Goal: Information Seeking & Learning: Learn about a topic

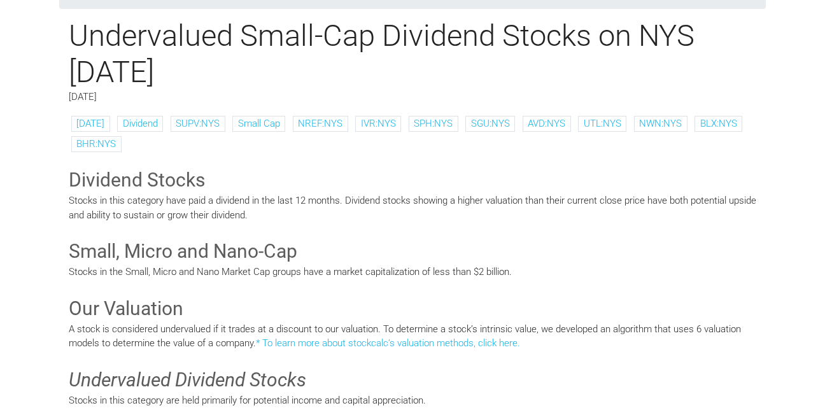
scroll to position [112, 0]
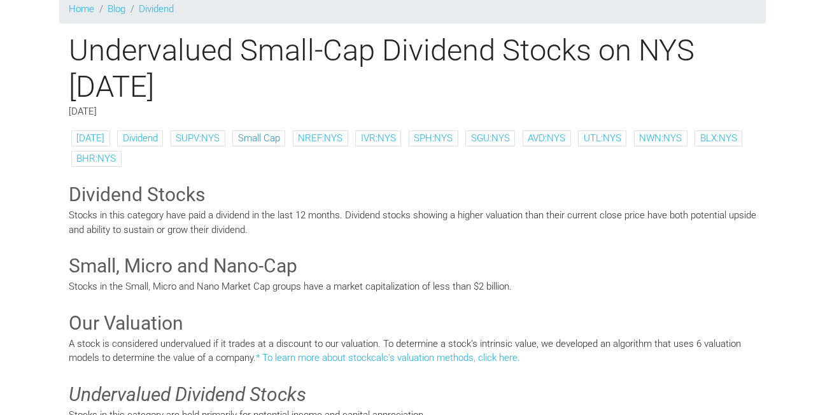
click at [241, 137] on link "Small Cap" at bounding box center [259, 137] width 42 height 11
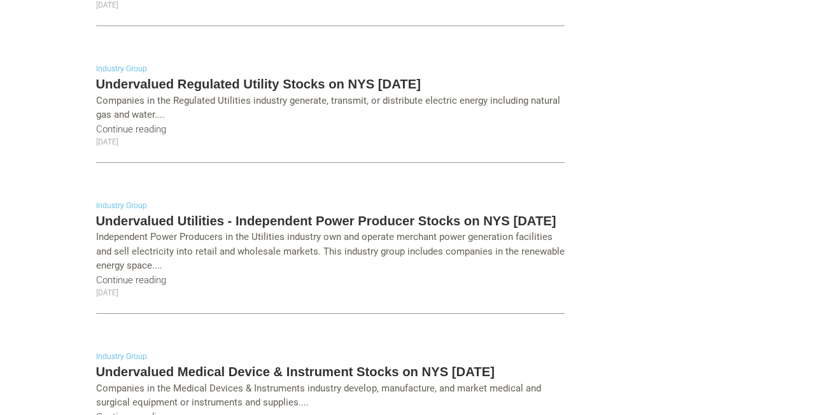
scroll to position [2655, 0]
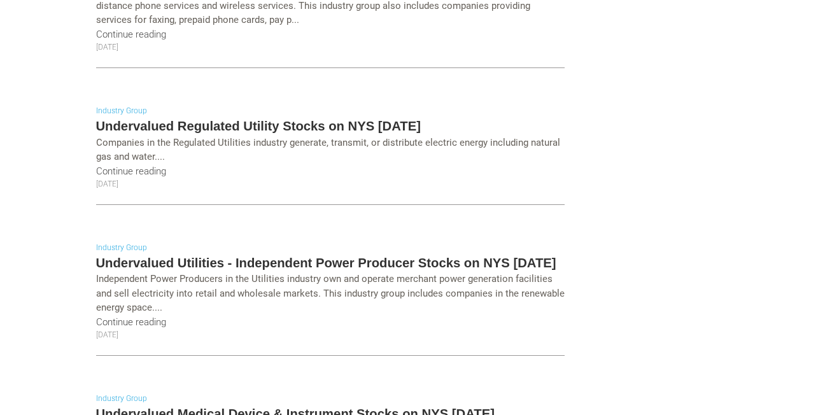
click at [96, 243] on link "Industry Group" at bounding box center [121, 247] width 51 height 9
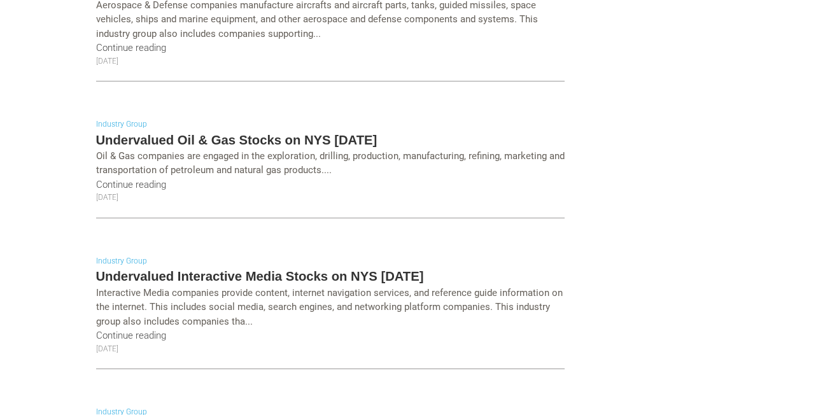
scroll to position [1544, 0]
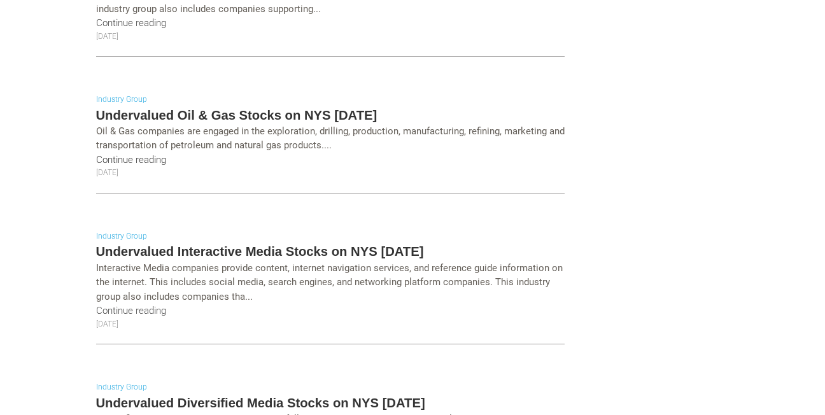
click at [99, 154] on link "Continue reading" at bounding box center [131, 159] width 70 height 11
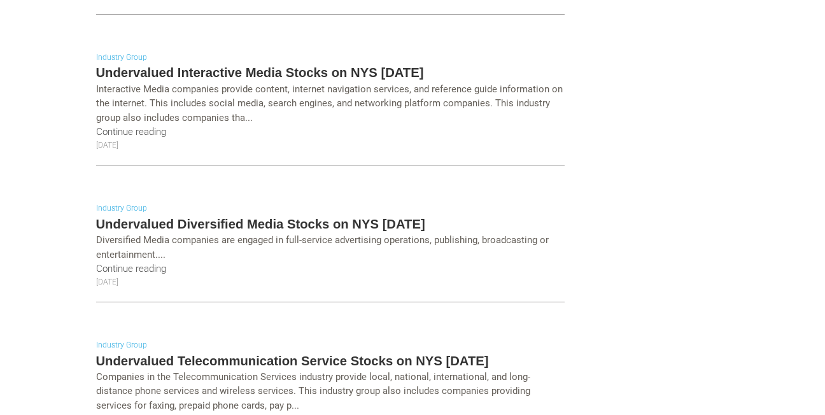
scroll to position [1743, 0]
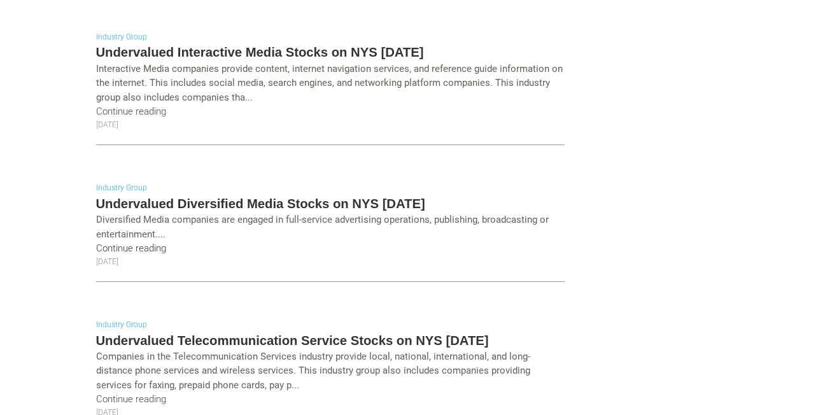
click at [99, 242] on link "Continue reading" at bounding box center [131, 247] width 70 height 11
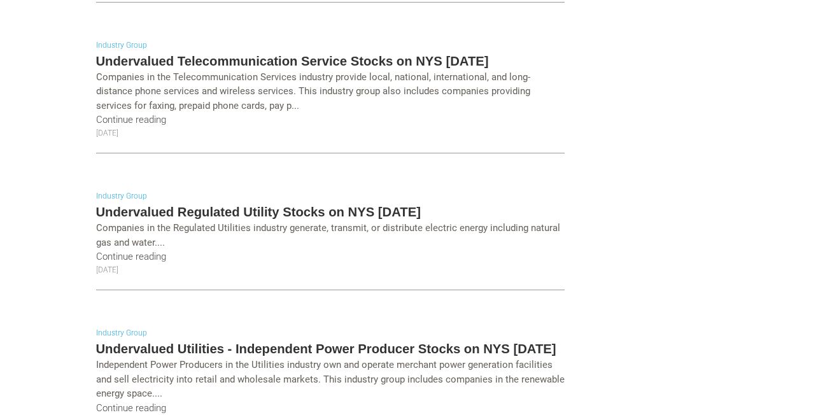
scroll to position [2041, 0]
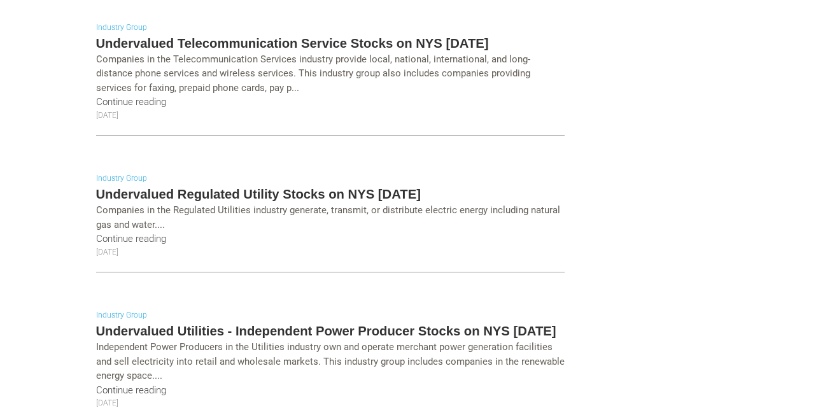
click at [96, 384] on link "Continue reading" at bounding box center [131, 389] width 70 height 11
click at [96, 233] on link "Continue reading" at bounding box center [131, 238] width 70 height 11
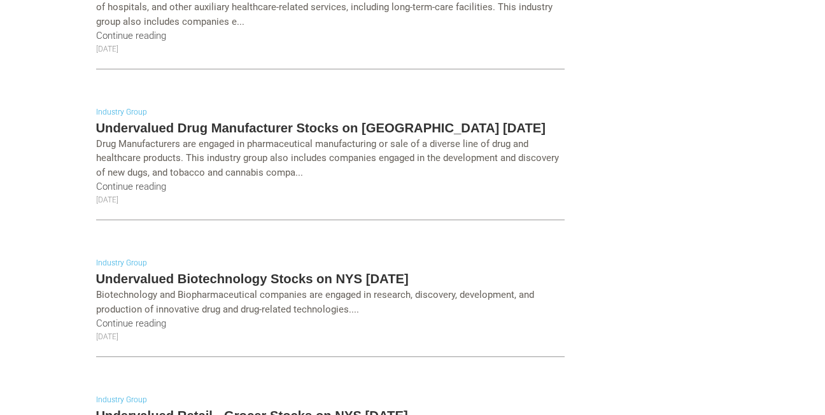
scroll to position [2711, 0]
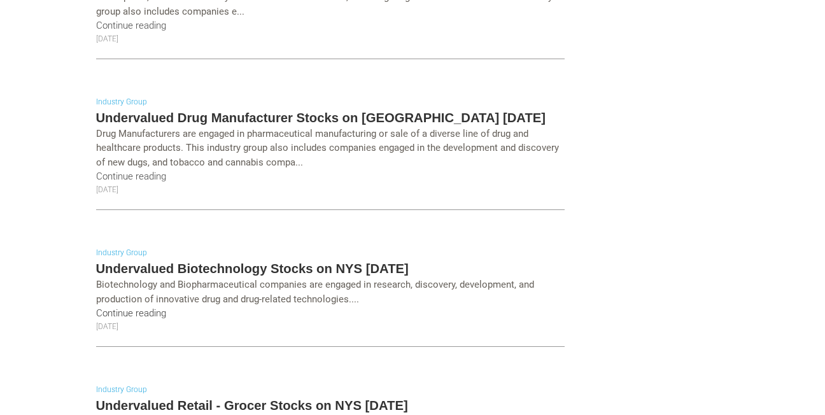
click at [96, 307] on link "Continue reading" at bounding box center [131, 312] width 70 height 11
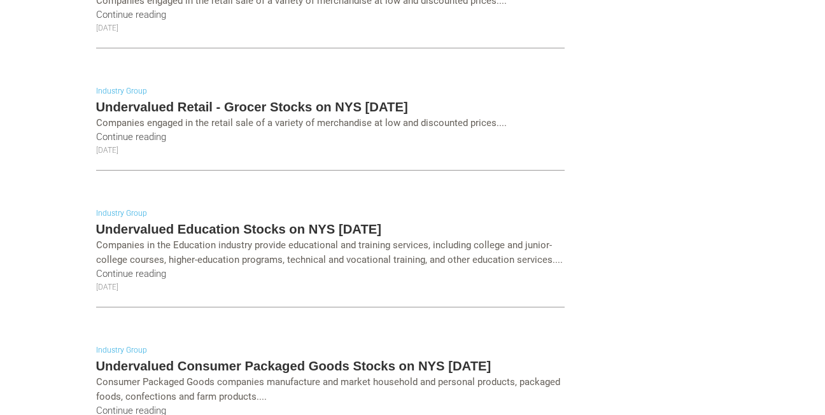
scroll to position [3266, 0]
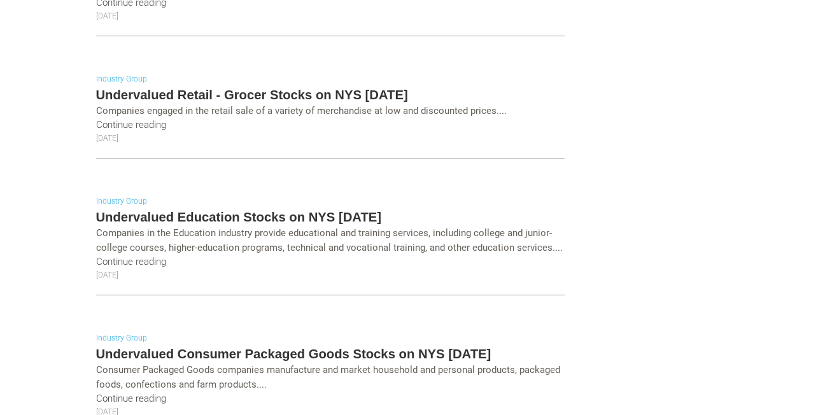
click at [104, 393] on link "Continue reading" at bounding box center [131, 398] width 70 height 11
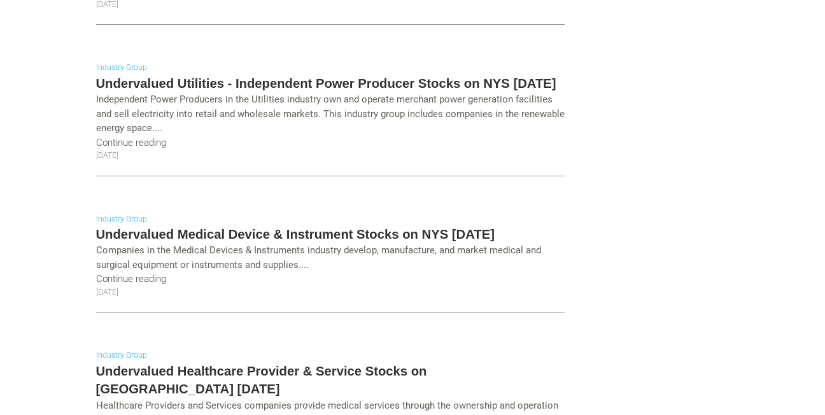
scroll to position [1945, 0]
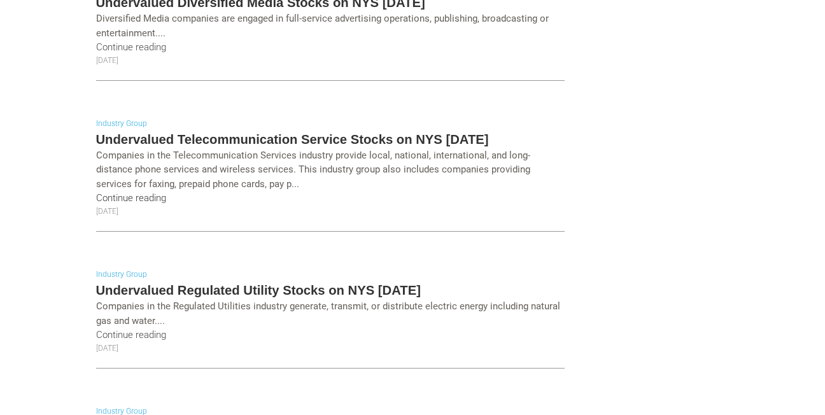
click at [96, 192] on link "Continue reading" at bounding box center [131, 197] width 70 height 11
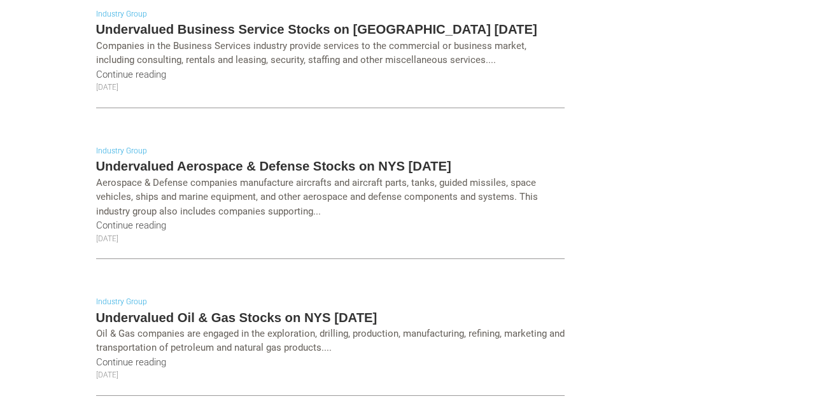
scroll to position [1325, 0]
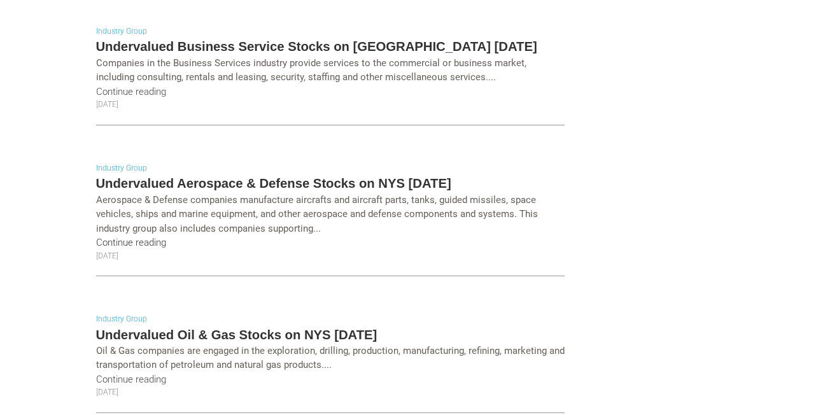
click at [108, 237] on link "Continue reading" at bounding box center [131, 242] width 70 height 11
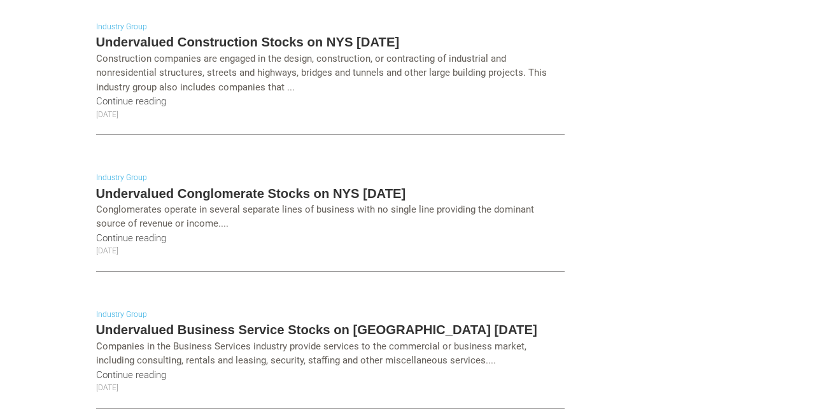
scroll to position [1041, 0]
click at [101, 233] on link "Continue reading" at bounding box center [131, 238] width 70 height 11
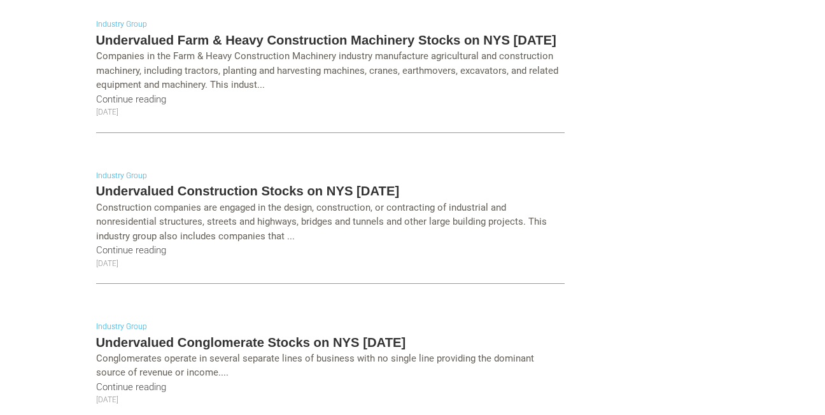
scroll to position [892, 0]
click at [96, 94] on link "Continue reading" at bounding box center [131, 99] width 70 height 11
click at [96, 245] on link "Continue reading" at bounding box center [131, 250] width 70 height 11
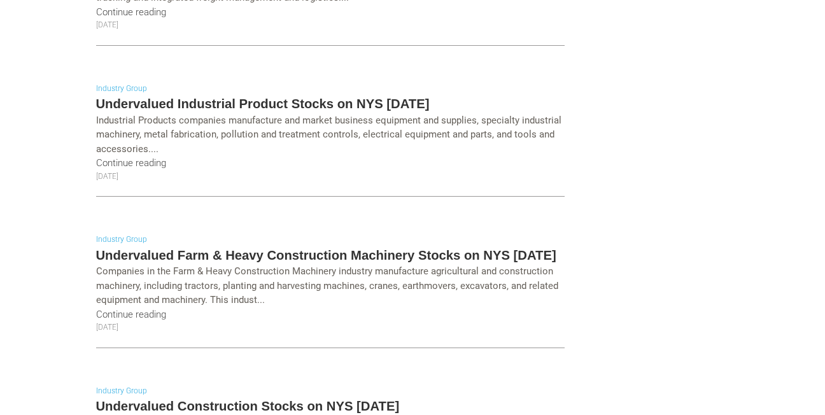
scroll to position [672, 0]
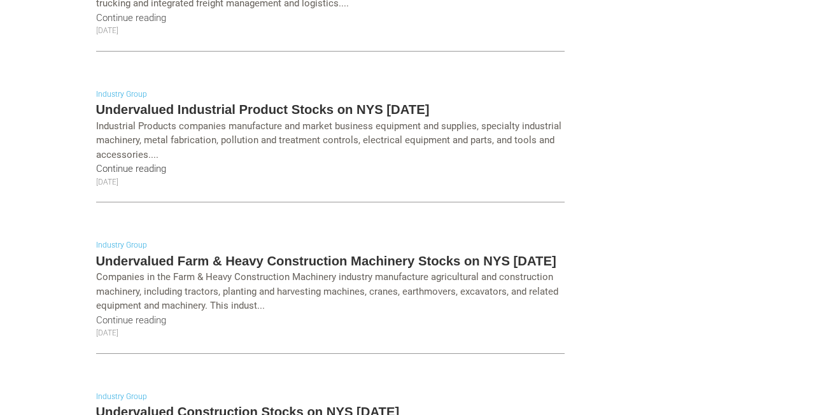
click at [96, 163] on link "Continue reading" at bounding box center [131, 168] width 70 height 11
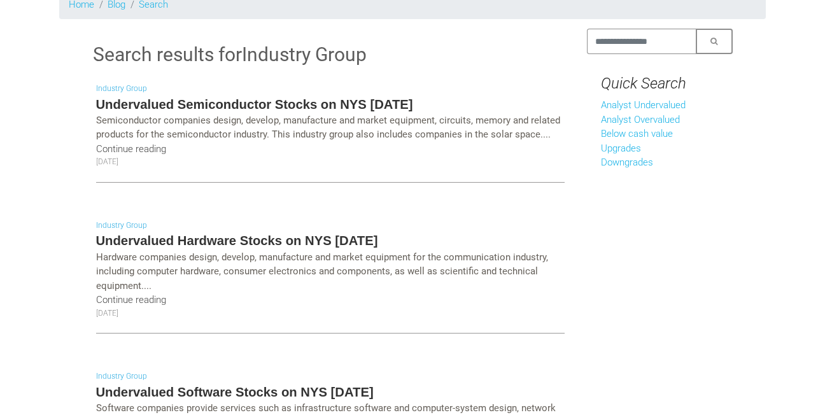
scroll to position [116, 0]
click at [96, 295] on link "Continue reading" at bounding box center [131, 300] width 70 height 11
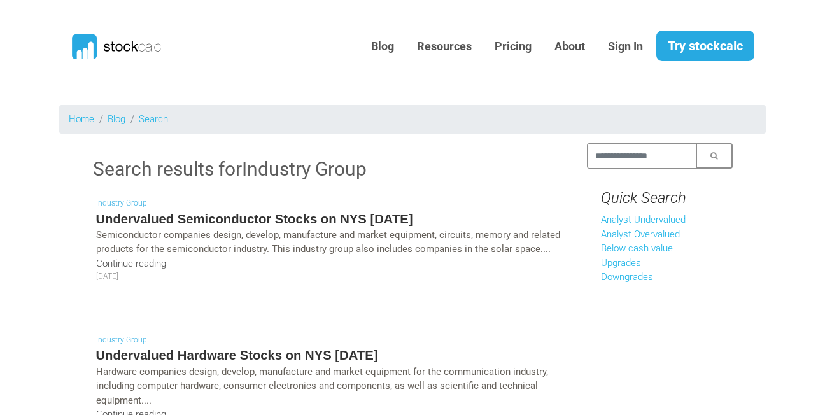
scroll to position [0, 0]
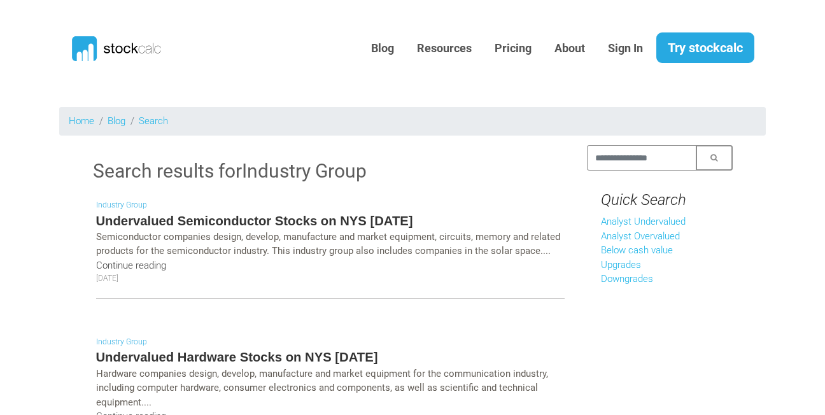
click at [105, 262] on link "Continue reading" at bounding box center [131, 265] width 70 height 11
click at [646, 247] on link "Below cash value" at bounding box center [637, 249] width 72 height 11
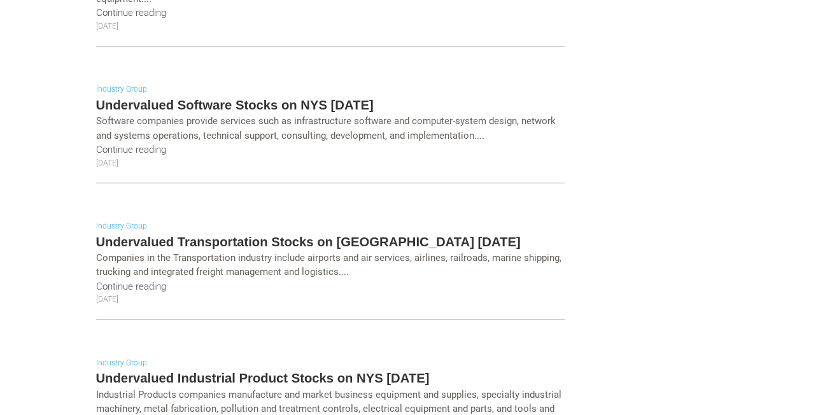
scroll to position [407, 0]
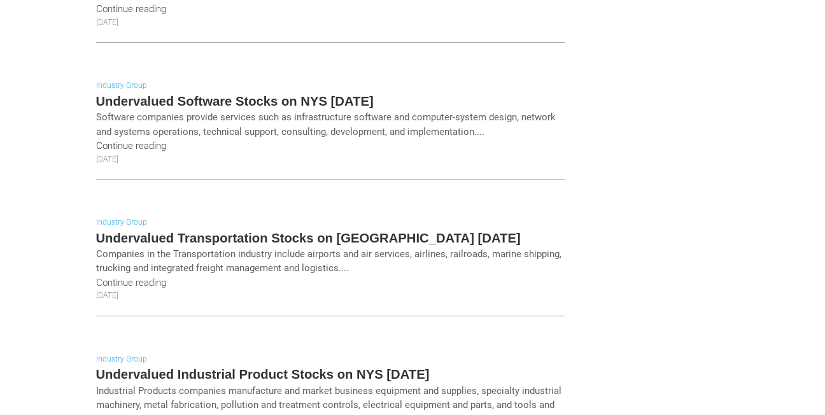
click at [96, 140] on link "Continue reading" at bounding box center [131, 145] width 70 height 11
click at [232, 207] on div "Industry Group Undervalued Transportation Stocks on NYS August 2025 Companies i…" at bounding box center [330, 270] width 475 height 137
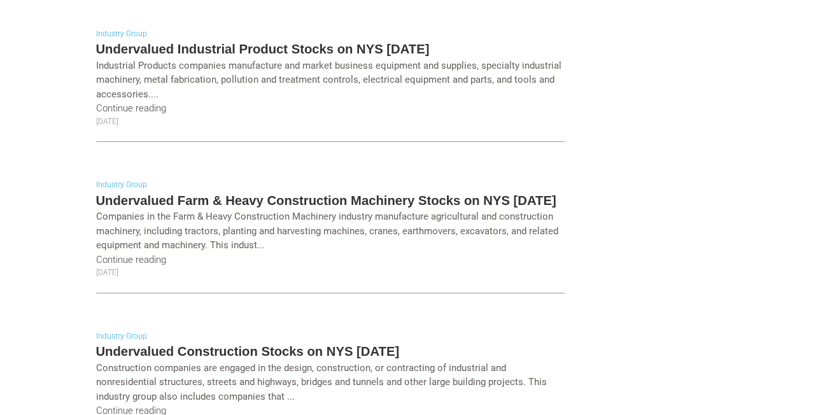
scroll to position [755, 0]
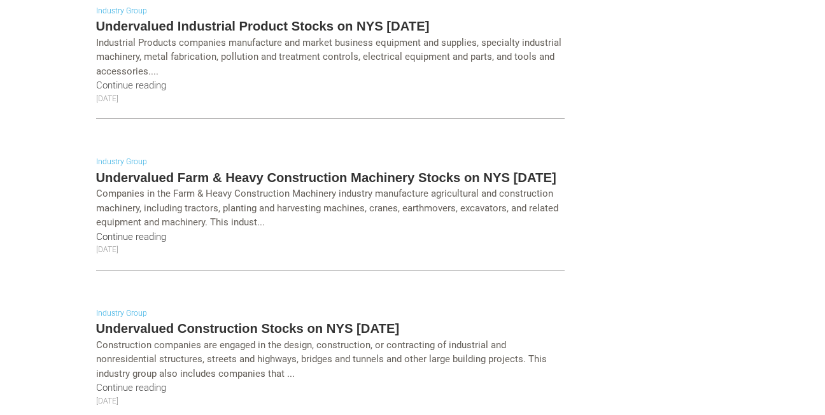
click at [99, 231] on link "Continue reading" at bounding box center [131, 236] width 70 height 11
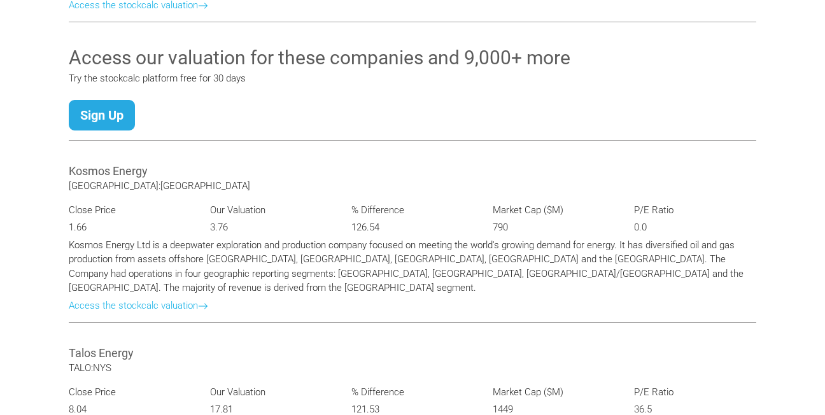
scroll to position [1565, 0]
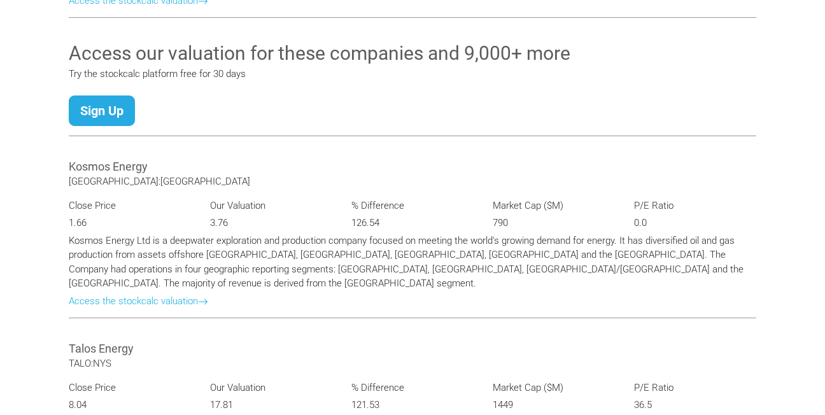
drag, startPoint x: 533, startPoint y: 218, endPoint x: 521, endPoint y: 360, distance: 143.0
click at [521, 360] on div "Talos Energy TALO:NYS Close Price 8.04 Our Valuation 17.81 % Difference 121.53 …" at bounding box center [412, 412] width 706 height 168
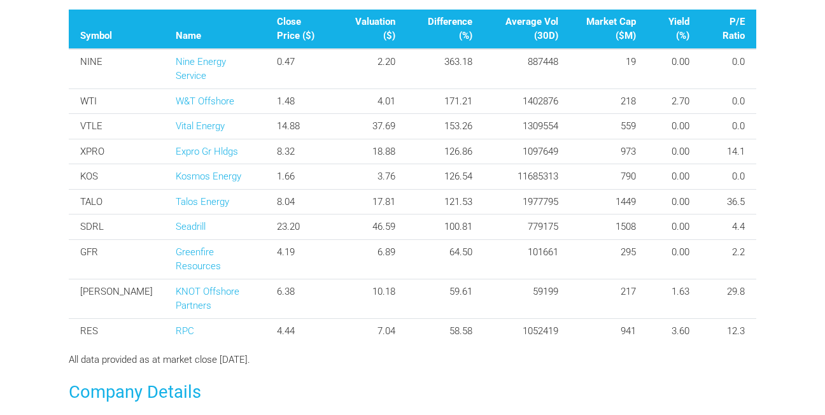
scroll to position [524, 0]
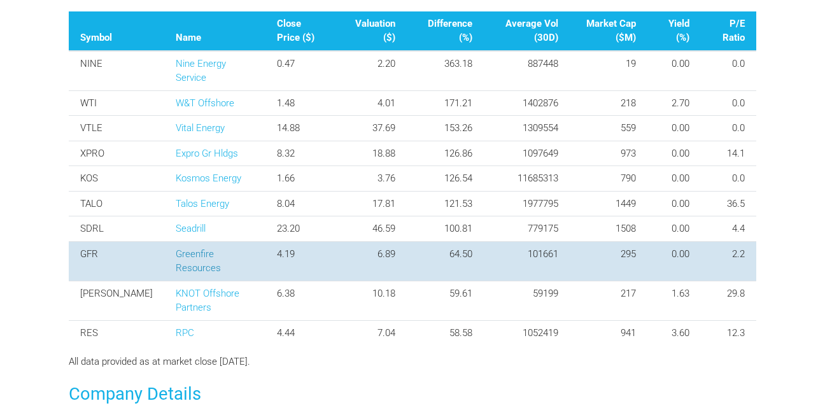
click at [176, 248] on link "Greenfire Resources" at bounding box center [198, 261] width 45 height 26
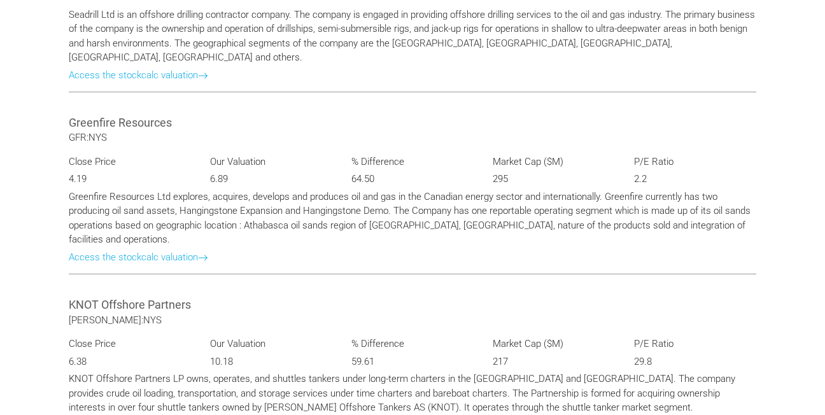
scroll to position [524, 0]
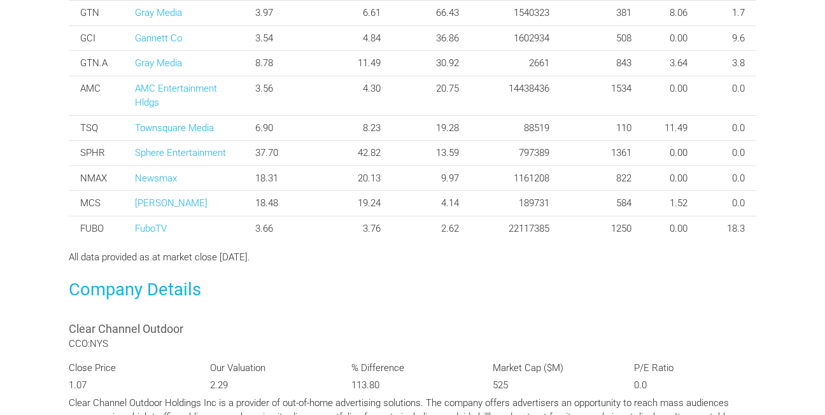
scroll to position [624, 0]
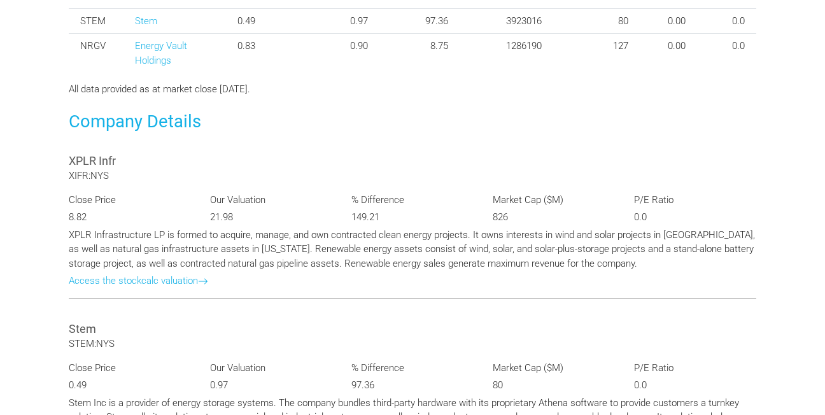
scroll to position [615, 0]
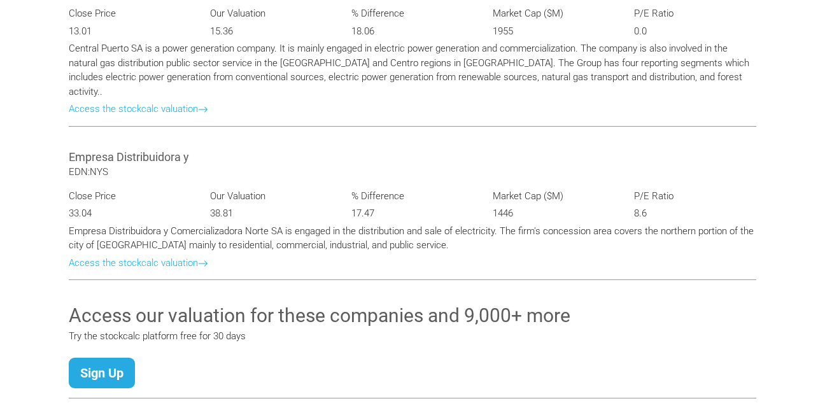
scroll to position [1158, 0]
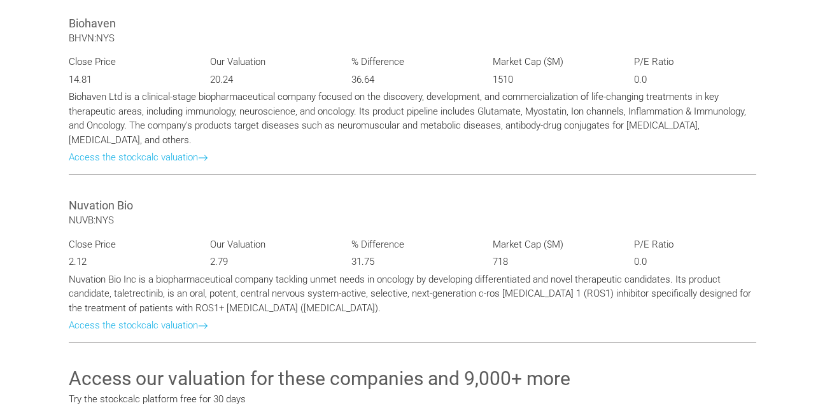
scroll to position [1150, 0]
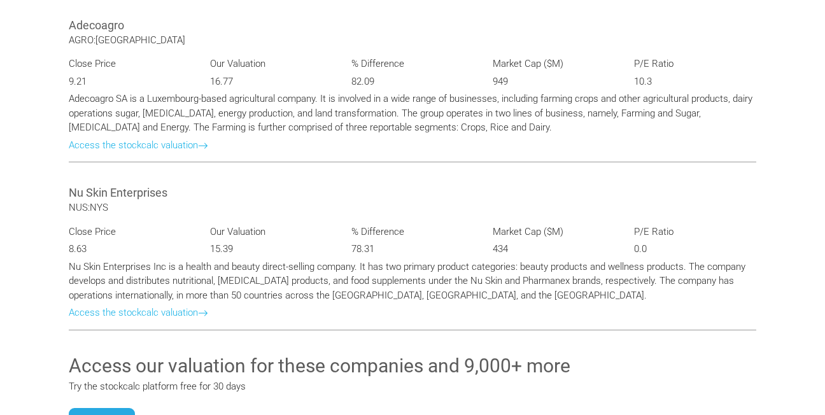
scroll to position [1324, 0]
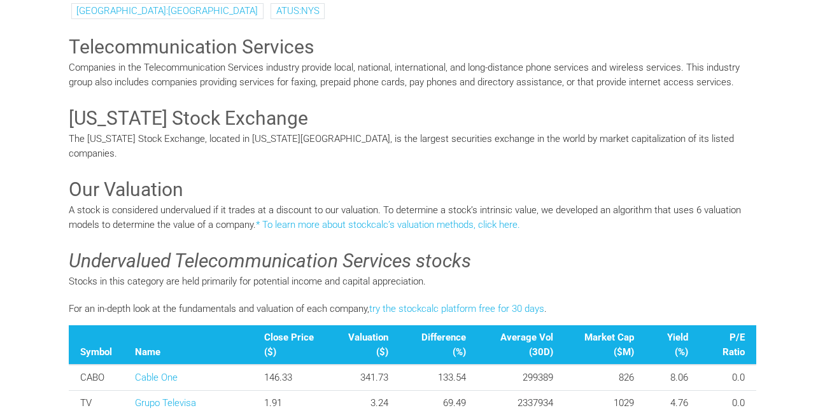
scroll to position [259, 0]
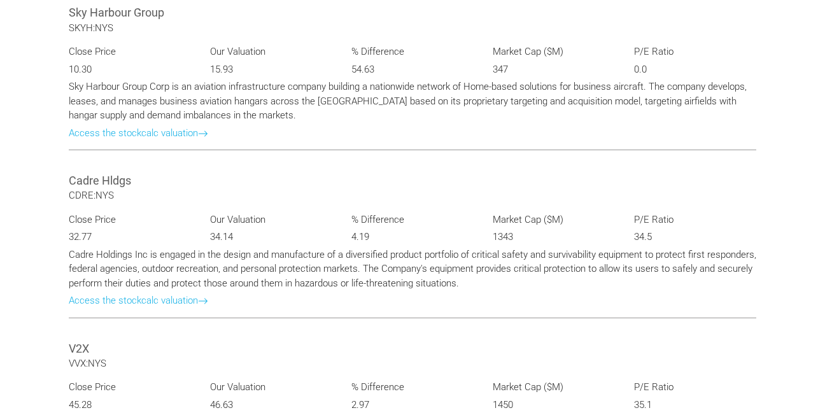
scroll to position [954, 0]
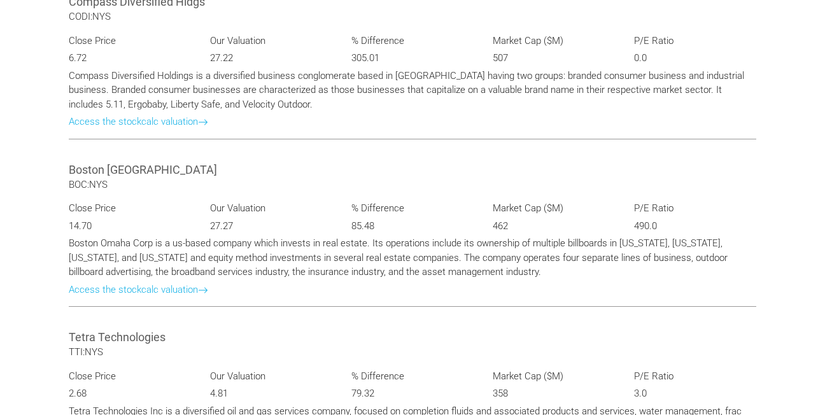
scroll to position [725, 0]
